Goal: Find specific page/section: Find specific page/section

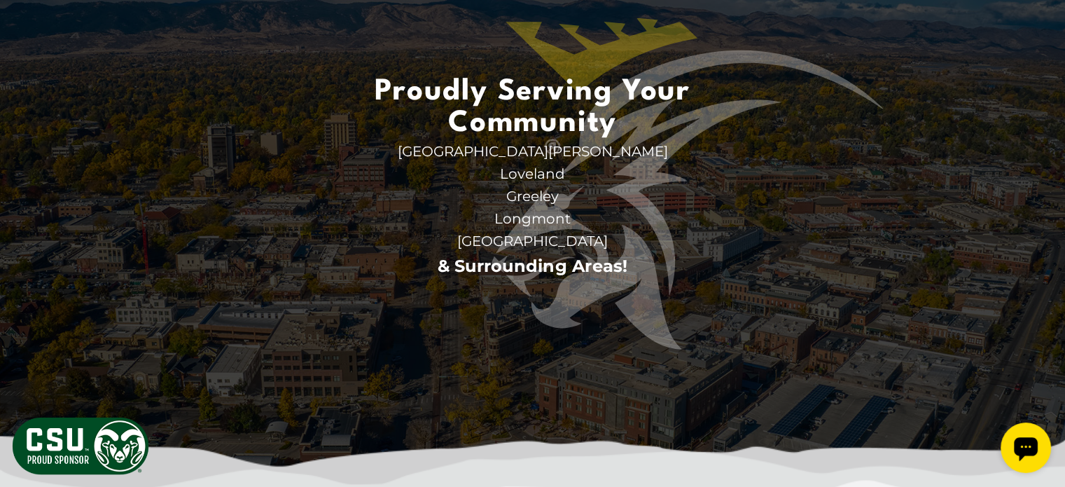
scroll to position [3500, 0]
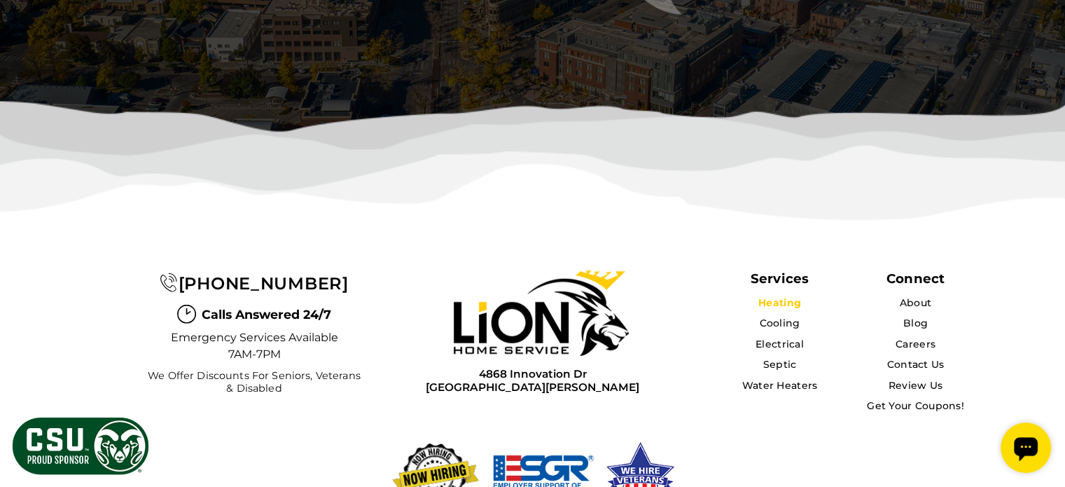
click at [797, 296] on link "Heating" at bounding box center [779, 302] width 43 height 13
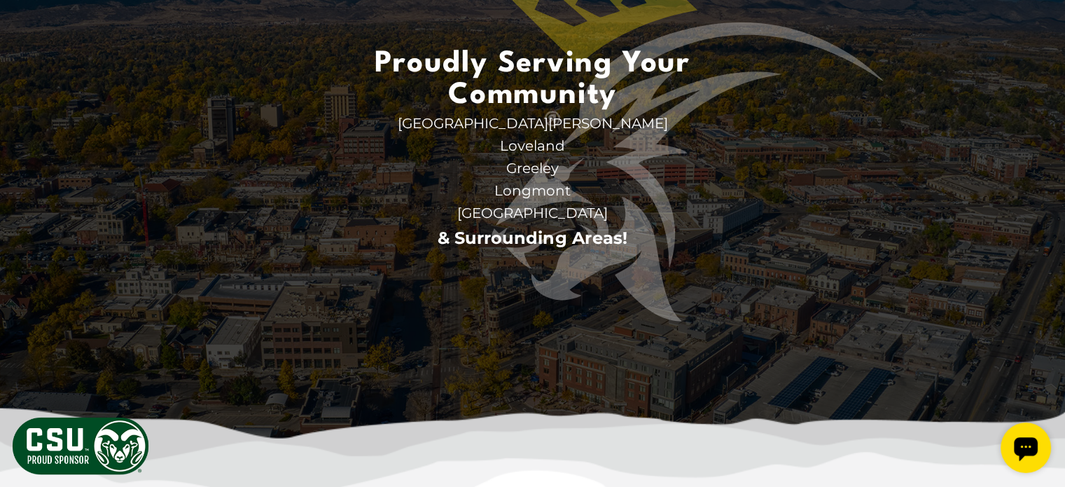
scroll to position [3500, 0]
